Goal: Check status: Check status

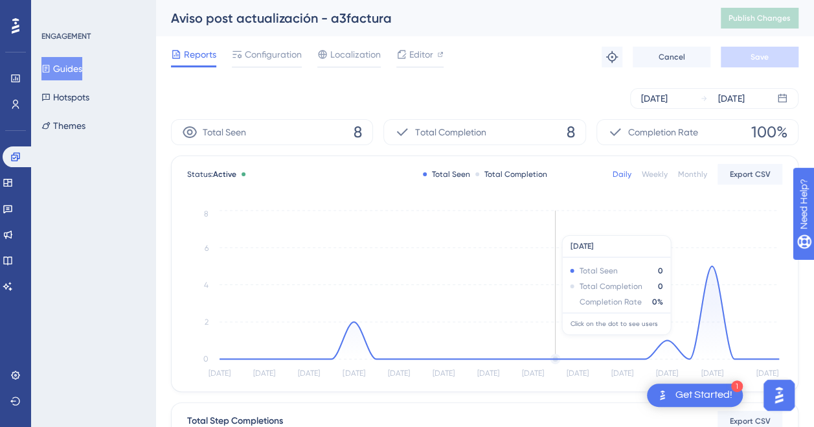
click at [562, 229] on icon "[DATE] Aug [DATE] Aug [DATE] Aug 31 [DATE] [DATE] [DATE] [DATE] Sep [DATE] Sep …" at bounding box center [484, 294] width 595 height 174
click at [745, 98] on div "[DATE]" at bounding box center [731, 99] width 27 height 16
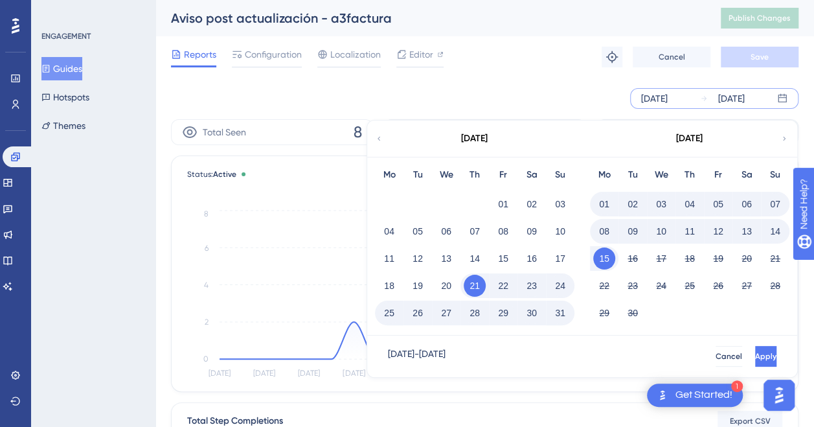
click at [602, 257] on button "15" at bounding box center [604, 258] width 22 height 22
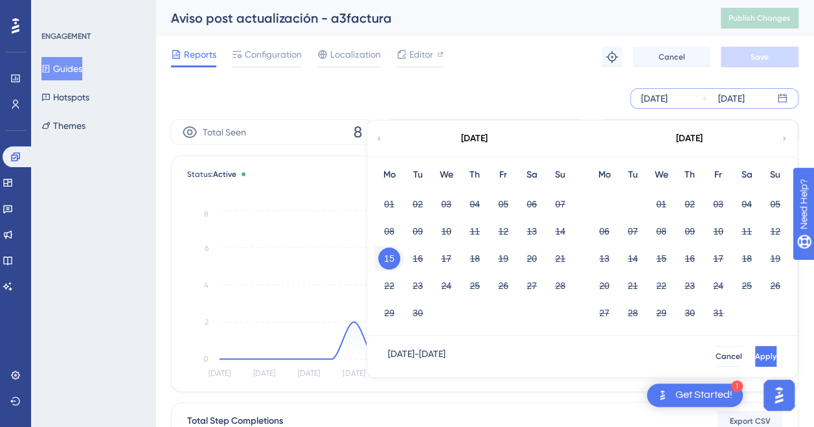
click at [745, 98] on div "[DATE]" at bounding box center [731, 99] width 27 height 16
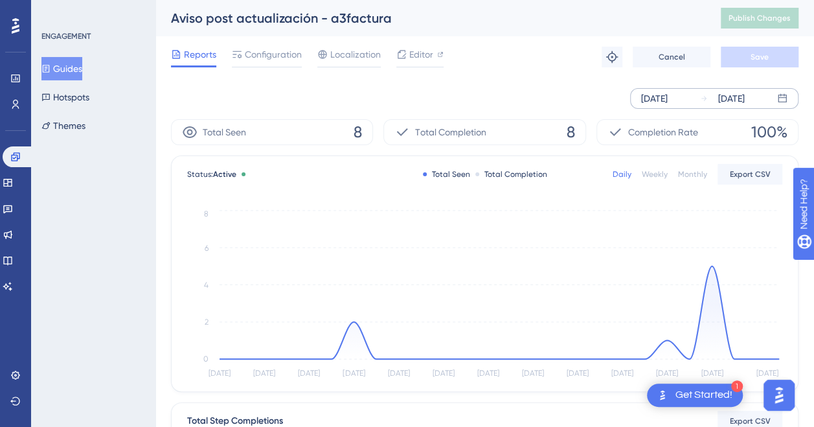
click at [745, 98] on div "[DATE]" at bounding box center [731, 99] width 27 height 16
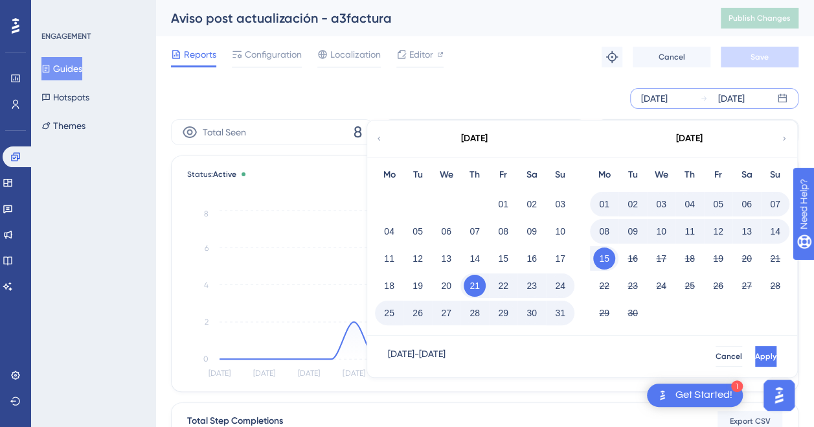
click at [601, 258] on button "15" at bounding box center [604, 258] width 22 height 22
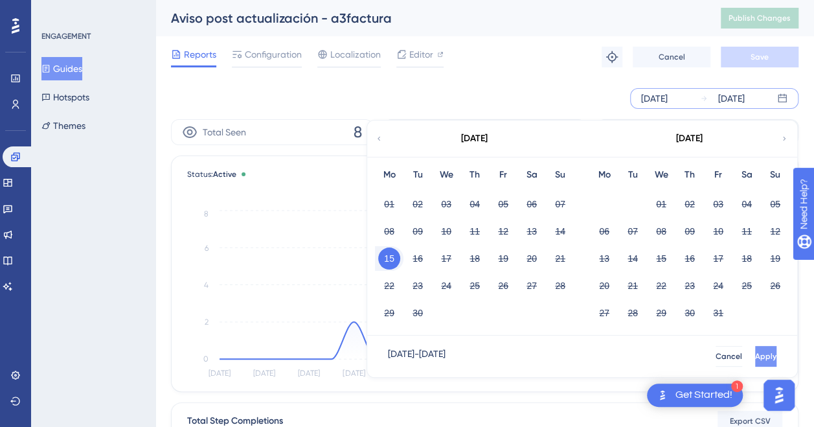
click at [755, 350] on button "Apply" at bounding box center [765, 356] width 21 height 21
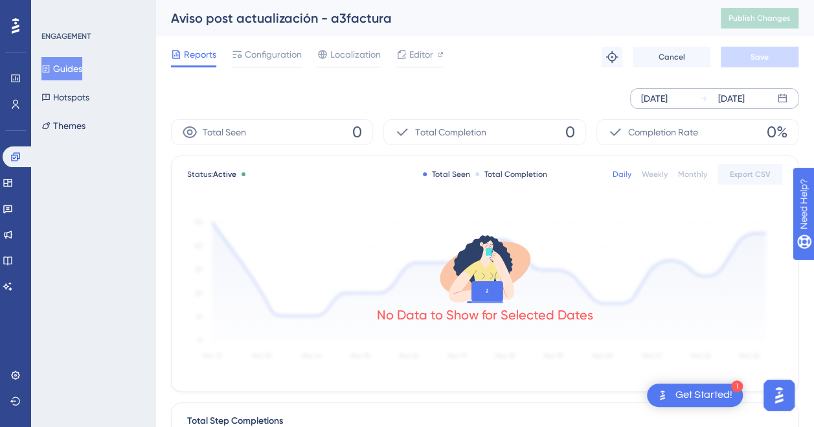
click at [745, 97] on div "[DATE]" at bounding box center [731, 99] width 27 height 16
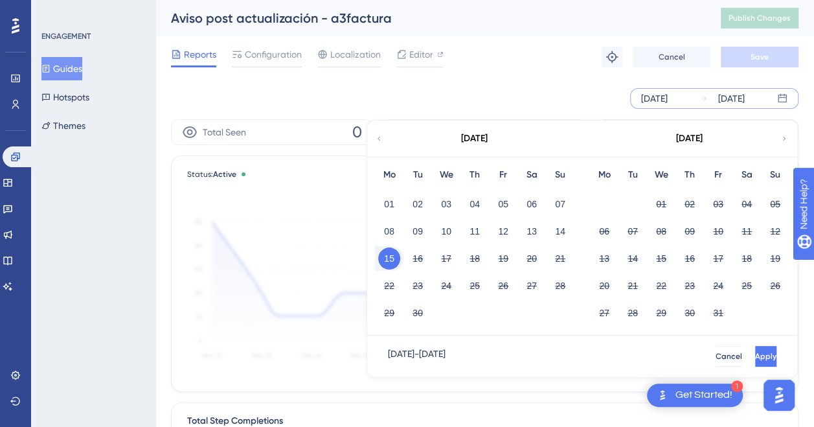
click at [385, 259] on button "15" at bounding box center [389, 258] width 22 height 22
click at [757, 351] on button "Apply" at bounding box center [765, 356] width 21 height 21
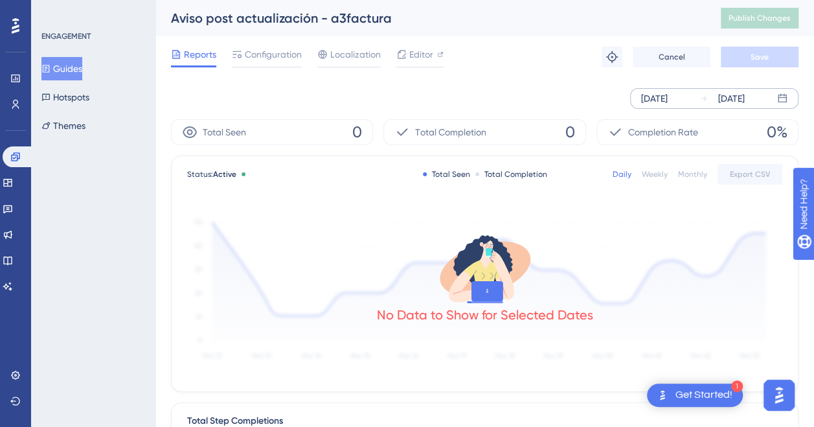
click at [745, 96] on div "[DATE]" at bounding box center [731, 99] width 27 height 16
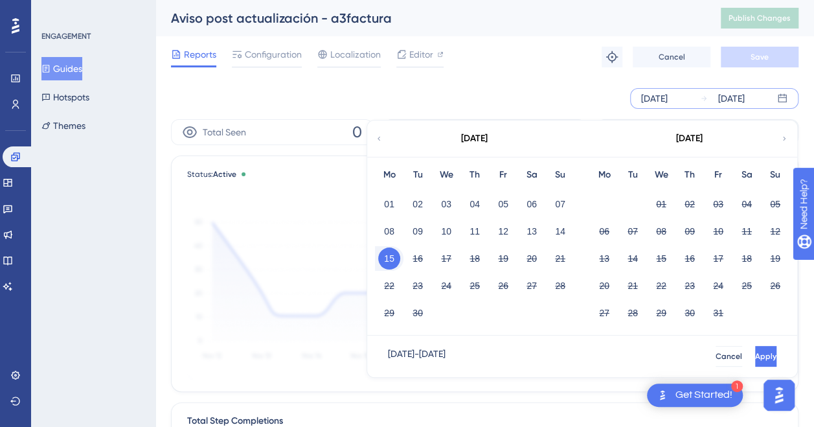
click at [68, 66] on button "Guides" at bounding box center [61, 68] width 41 height 23
